Goal: Communication & Community: Connect with others

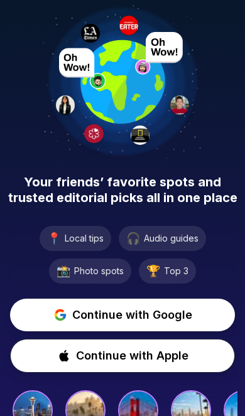
click at [143, 318] on span "Continue with Google" at bounding box center [132, 315] width 120 height 18
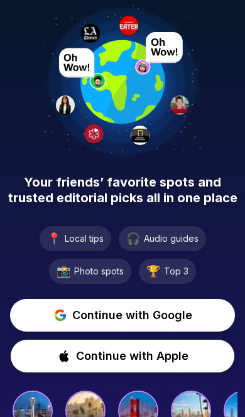
click at [145, 315] on span "Continue with Google" at bounding box center [132, 315] width 120 height 18
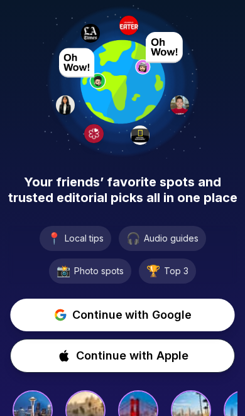
click at [142, 316] on span "Continue with Google" at bounding box center [132, 315] width 120 height 18
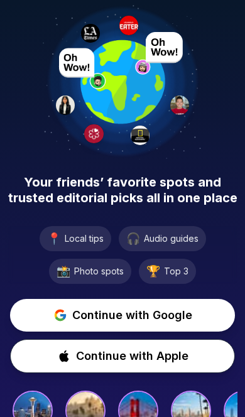
click at [143, 316] on span "Continue with Google" at bounding box center [132, 315] width 120 height 18
